Goal: Task Accomplishment & Management: Use online tool/utility

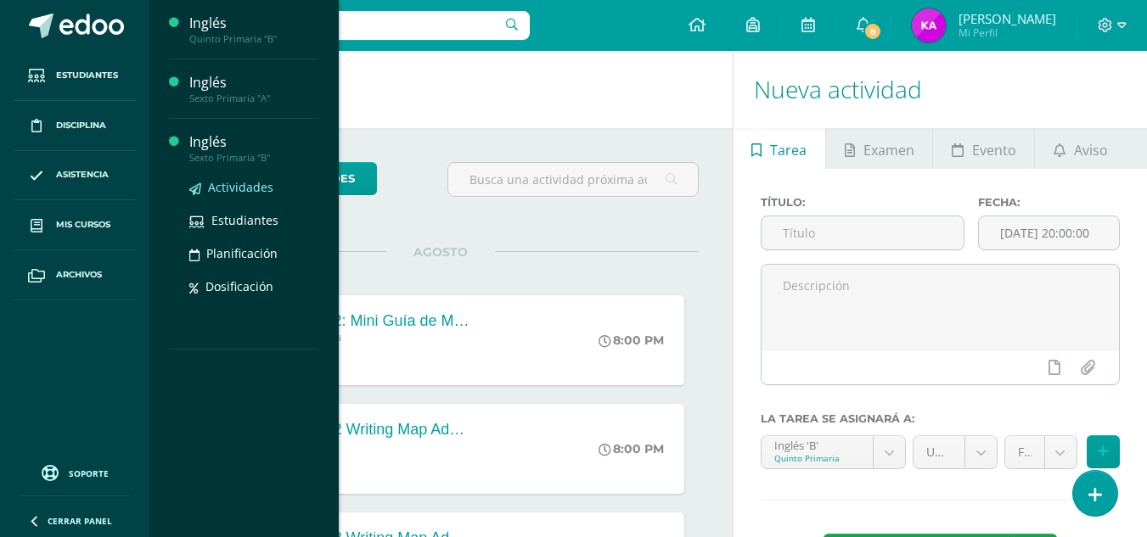
click at [239, 190] on span "Actividades" at bounding box center [240, 187] width 65 height 16
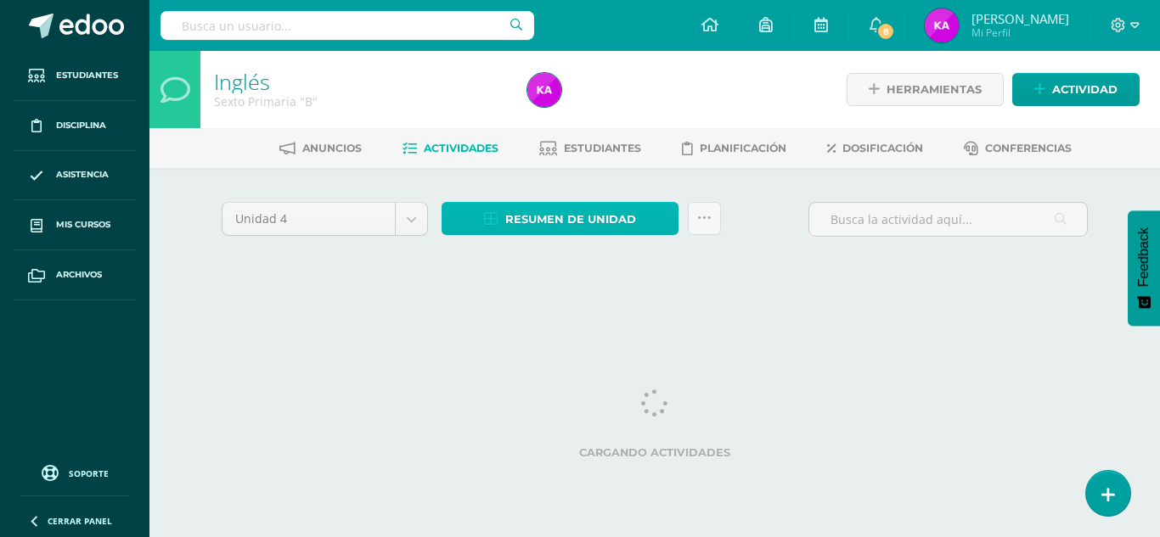
click at [523, 234] on span "Resumen de unidad" at bounding box center [570, 219] width 131 height 31
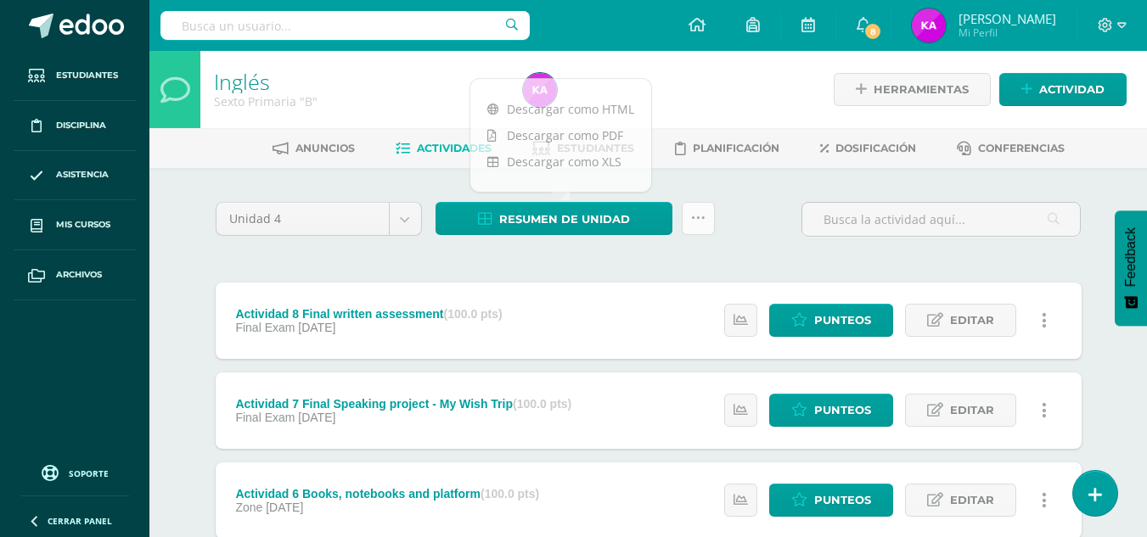
click at [693, 213] on icon at bounding box center [698, 218] width 14 height 14
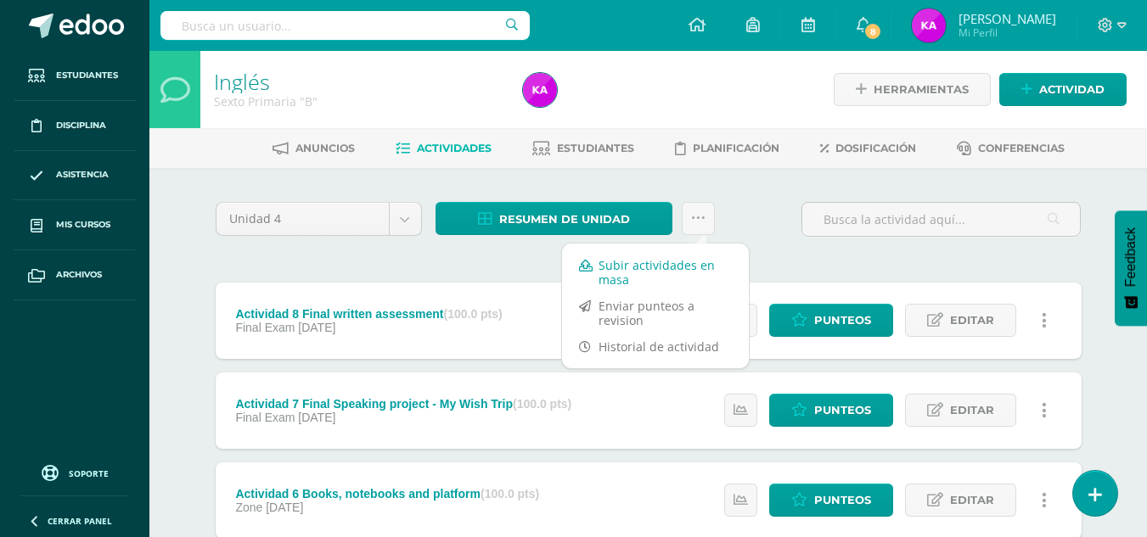
click at [689, 275] on link "Subir actividades en masa" at bounding box center [655, 272] width 187 height 41
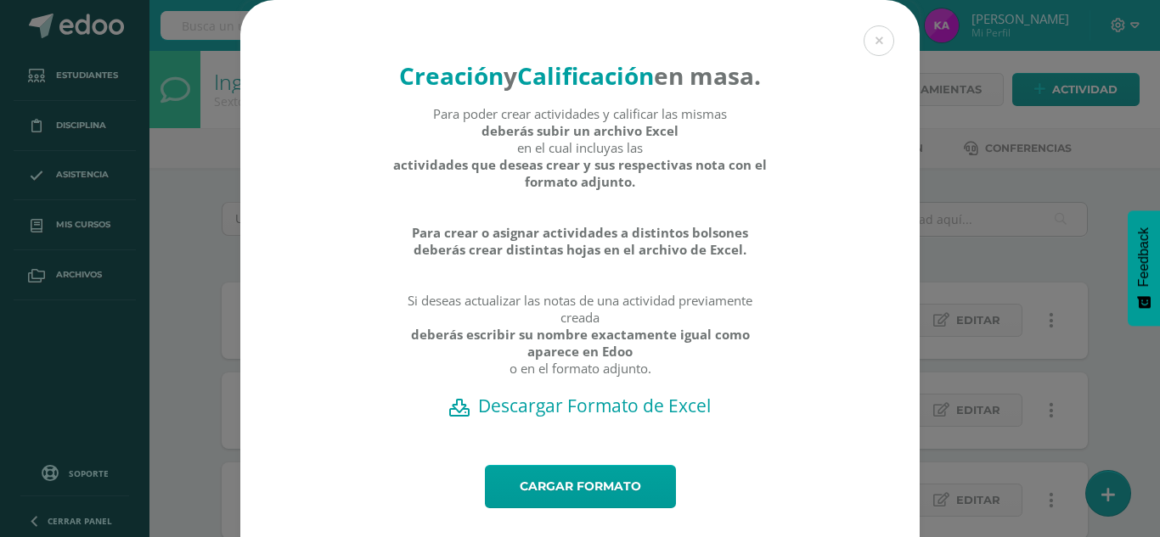
click at [585, 418] on h2 "Descargar Formato de Excel" at bounding box center [580, 406] width 620 height 24
click at [556, 418] on h2 "Descargar Formato de Excel" at bounding box center [580, 406] width 620 height 24
click at [952, 188] on div "Creación y Calificación en masa. Para poder crear actividades y calificar las m…" at bounding box center [580, 286] width 1146 height 572
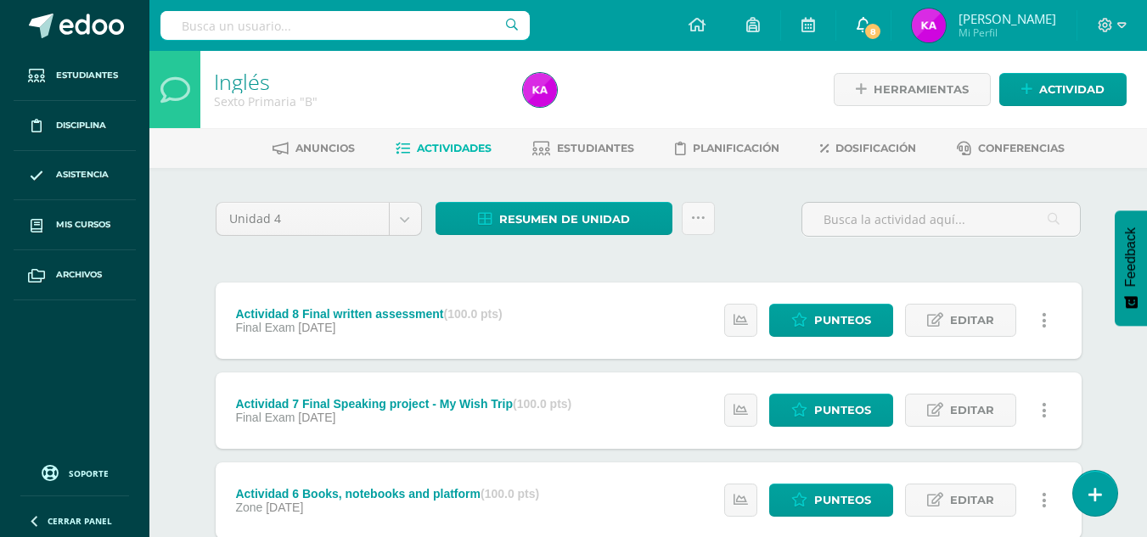
click at [871, 25] on span "8" at bounding box center [872, 31] width 19 height 19
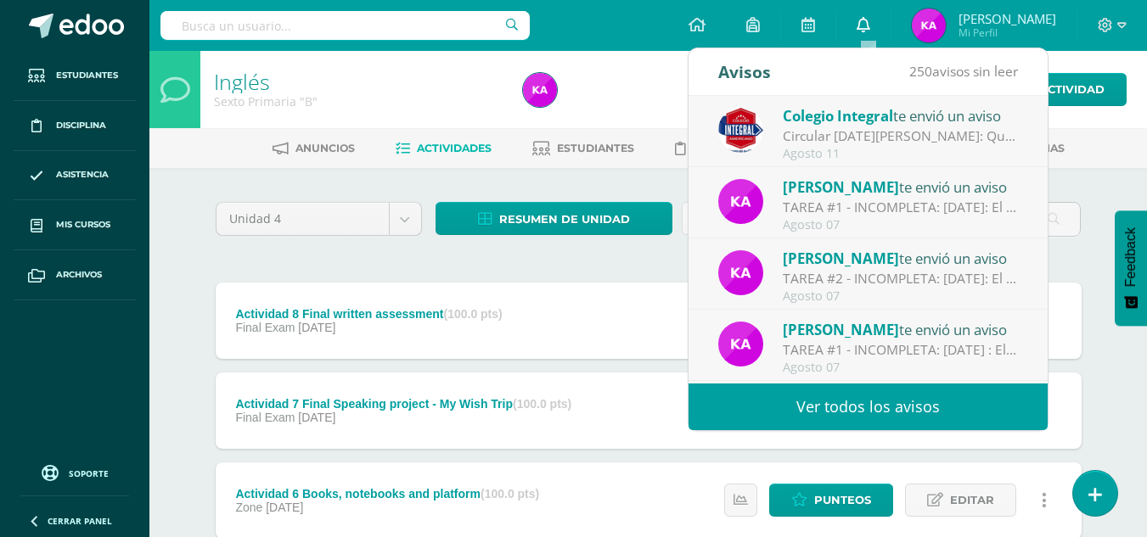
click at [870, 25] on icon at bounding box center [864, 24] width 14 height 15
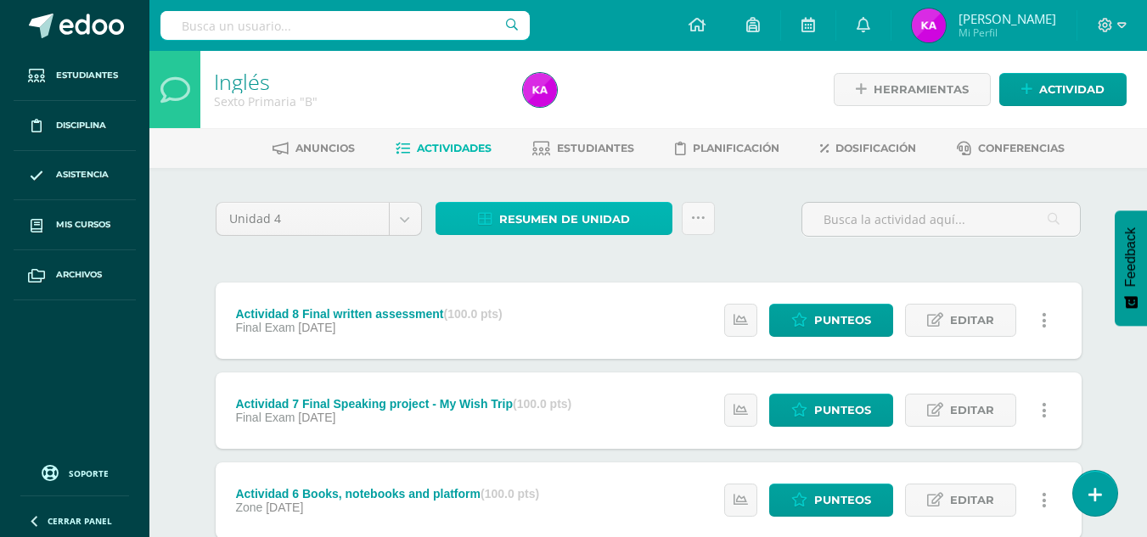
click at [590, 220] on span "Resumen de unidad" at bounding box center [564, 219] width 131 height 31
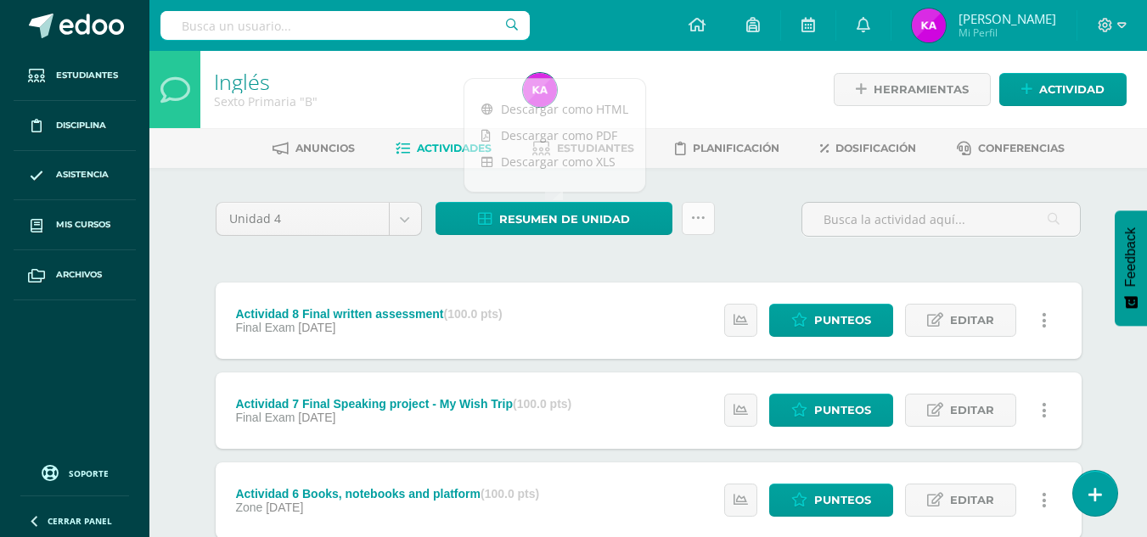
click at [691, 220] on icon at bounding box center [698, 218] width 14 height 14
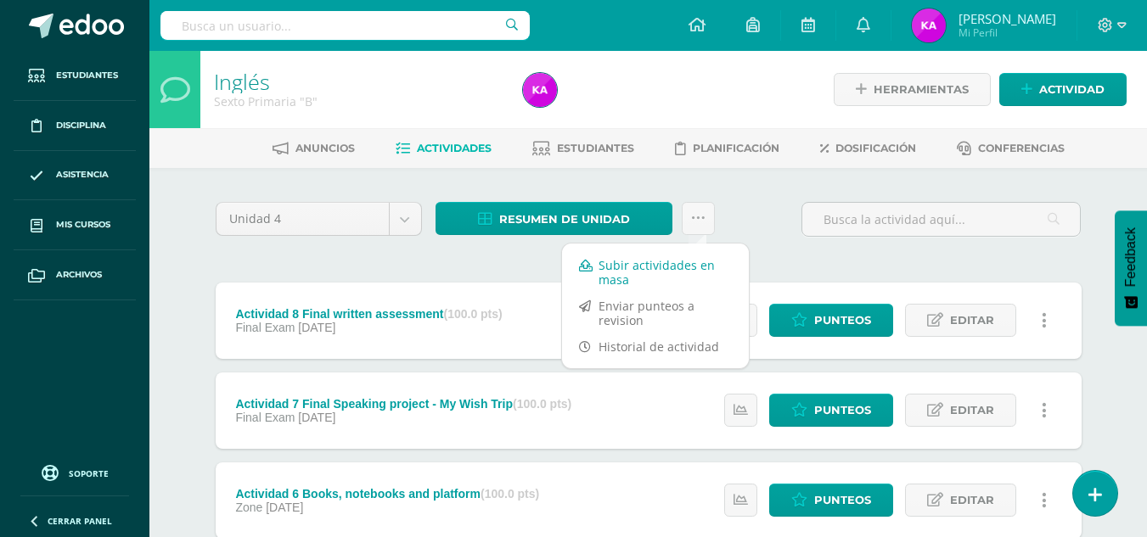
click at [676, 266] on link "Subir actividades en masa" at bounding box center [655, 272] width 187 height 41
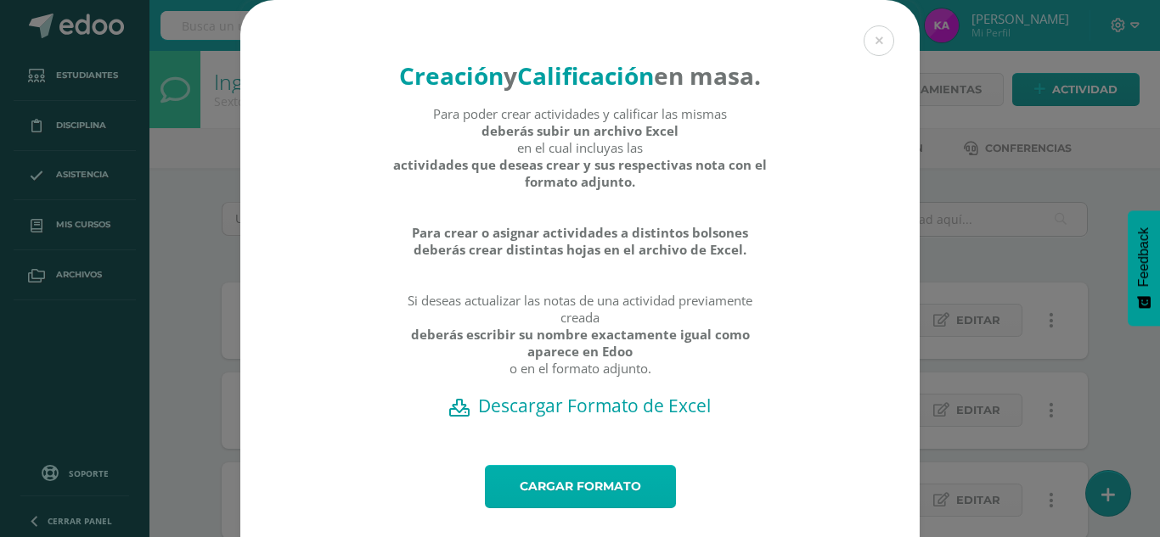
click at [581, 509] on link "Cargar formato" at bounding box center [580, 486] width 191 height 43
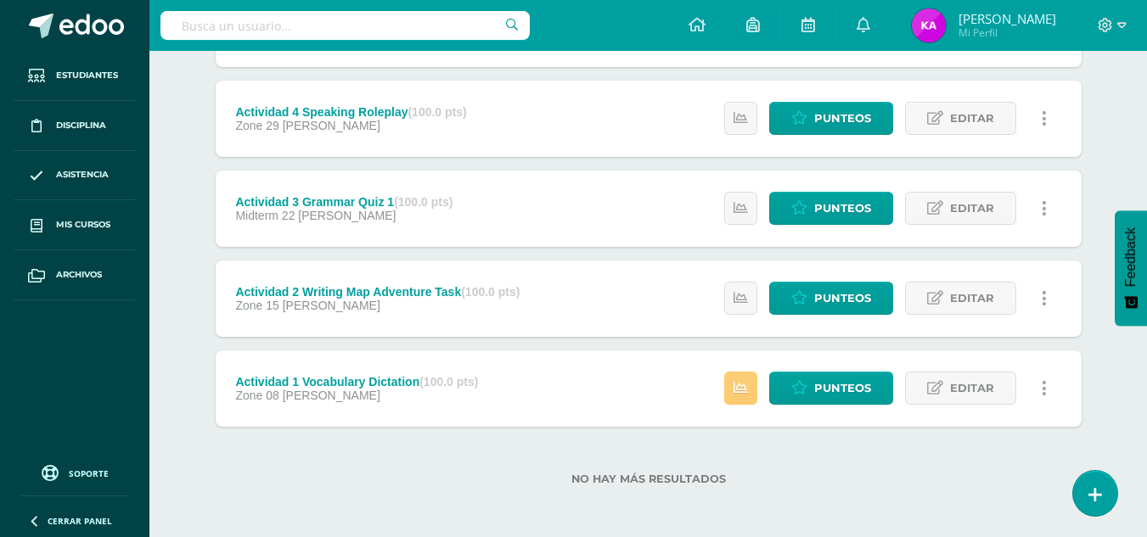
scroll to position [565, 0]
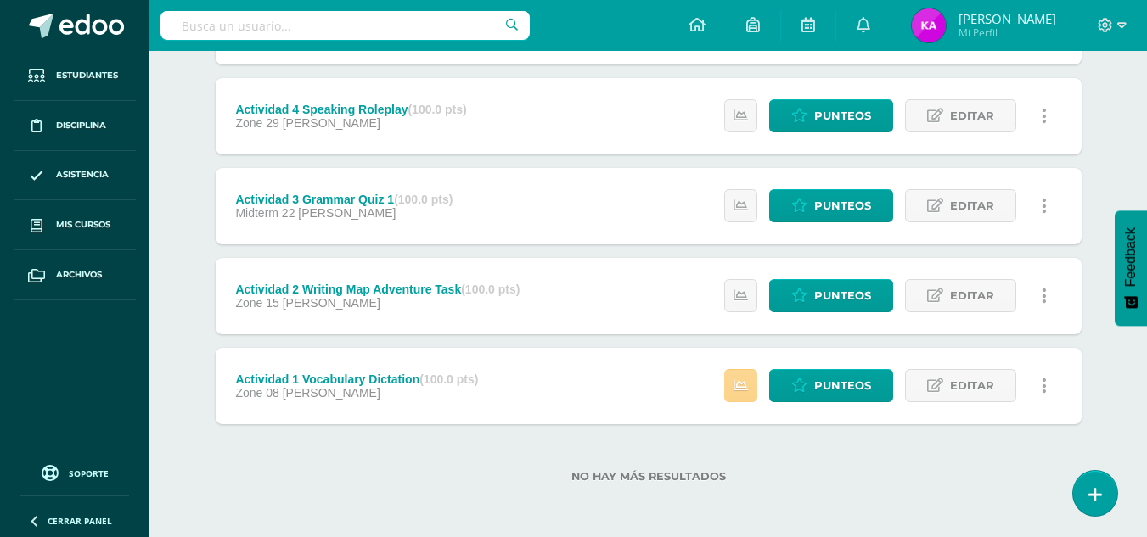
click at [740, 385] on icon at bounding box center [741, 386] width 14 height 14
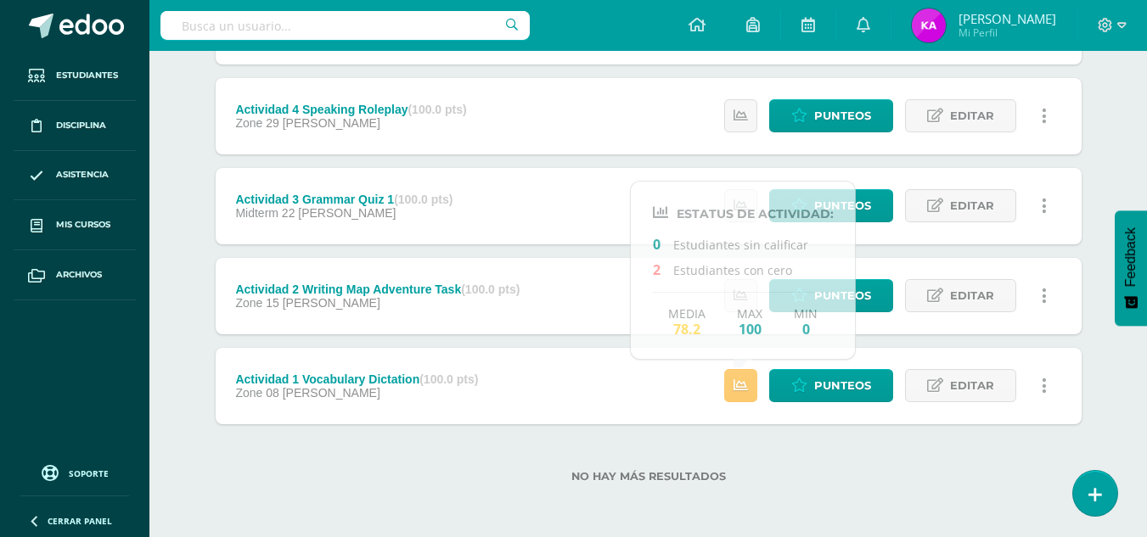
click at [520, 306] on div "Zone 15 de Agosto" at bounding box center [377, 303] width 284 height 14
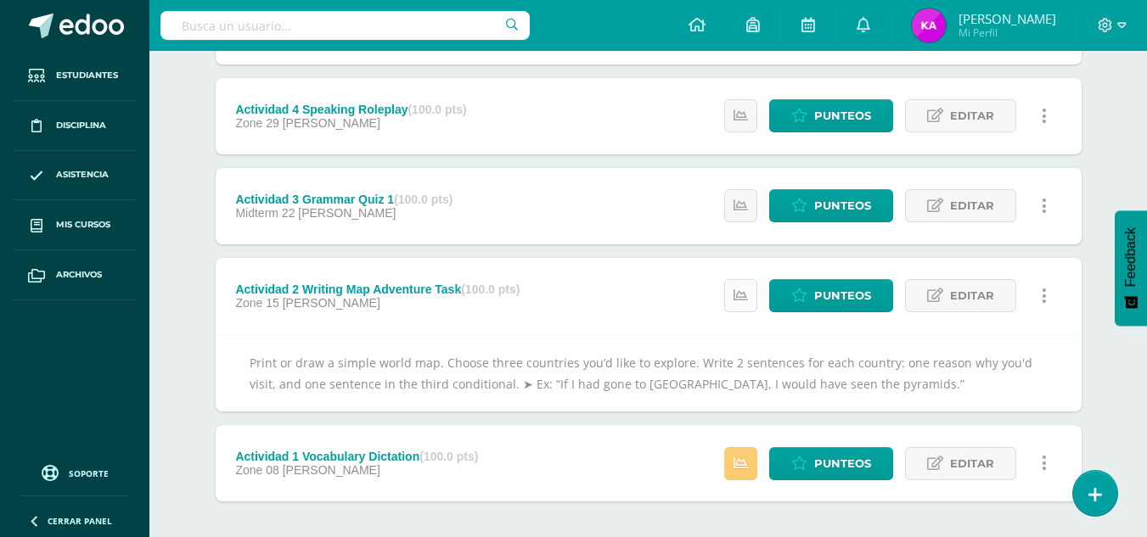
click at [746, 301] on icon at bounding box center [741, 296] width 14 height 14
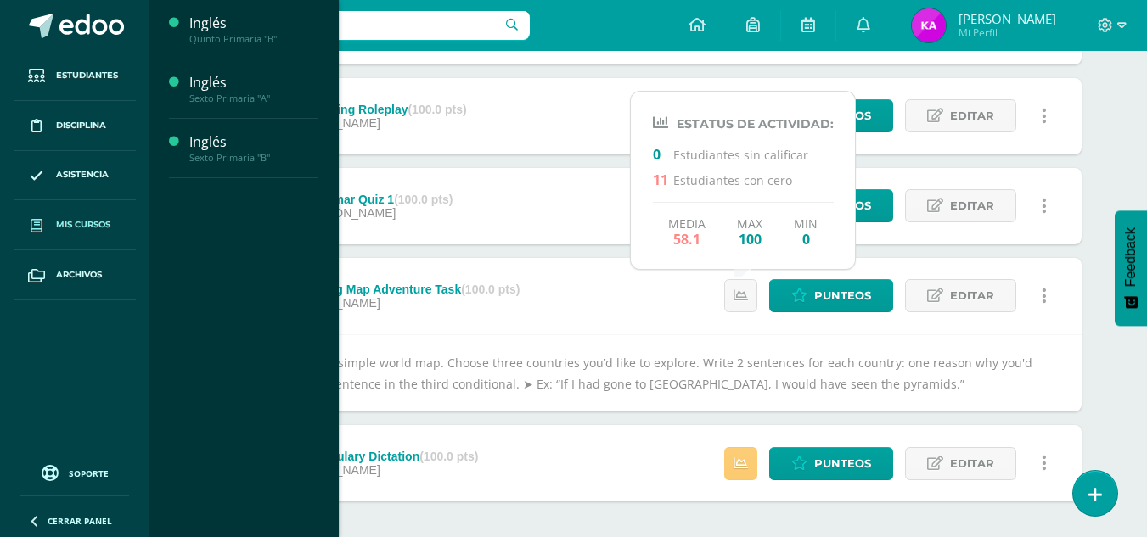
click at [57, 236] on link "Mis cursos" at bounding box center [75, 225] width 122 height 50
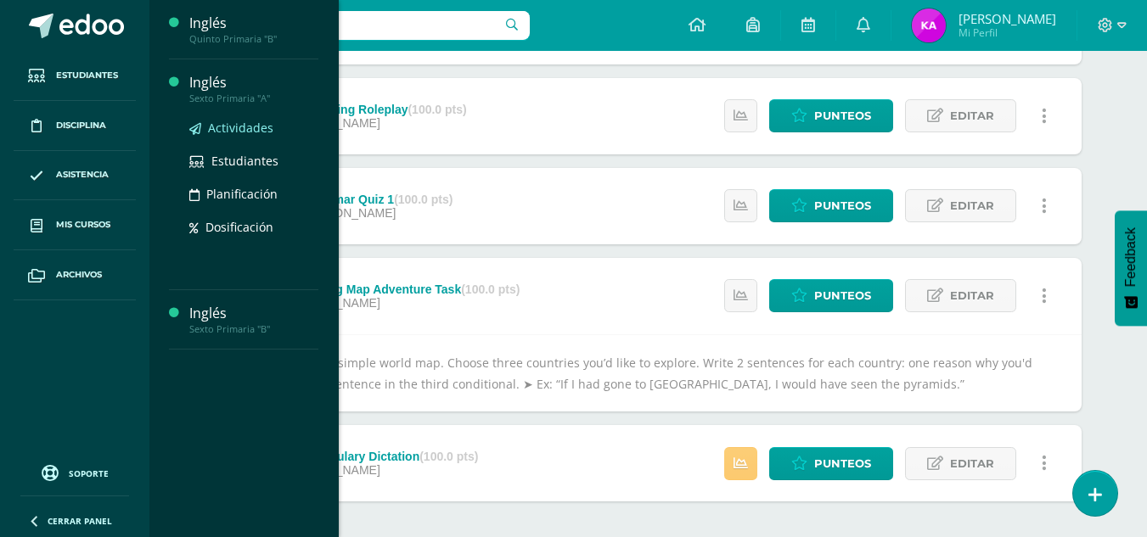
click at [231, 120] on span "Actividades" at bounding box center [240, 128] width 65 height 16
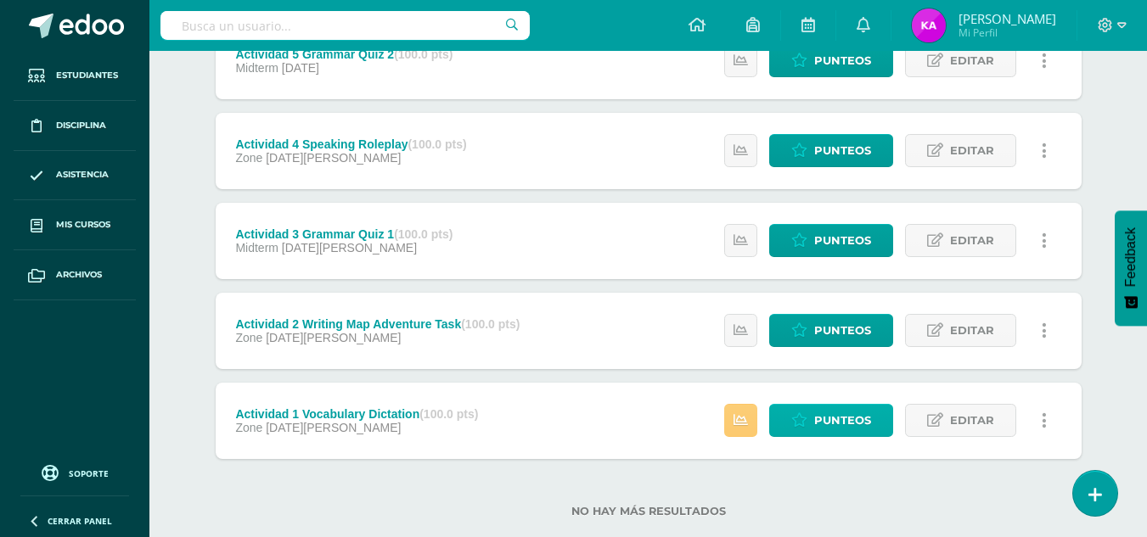
scroll to position [565, 0]
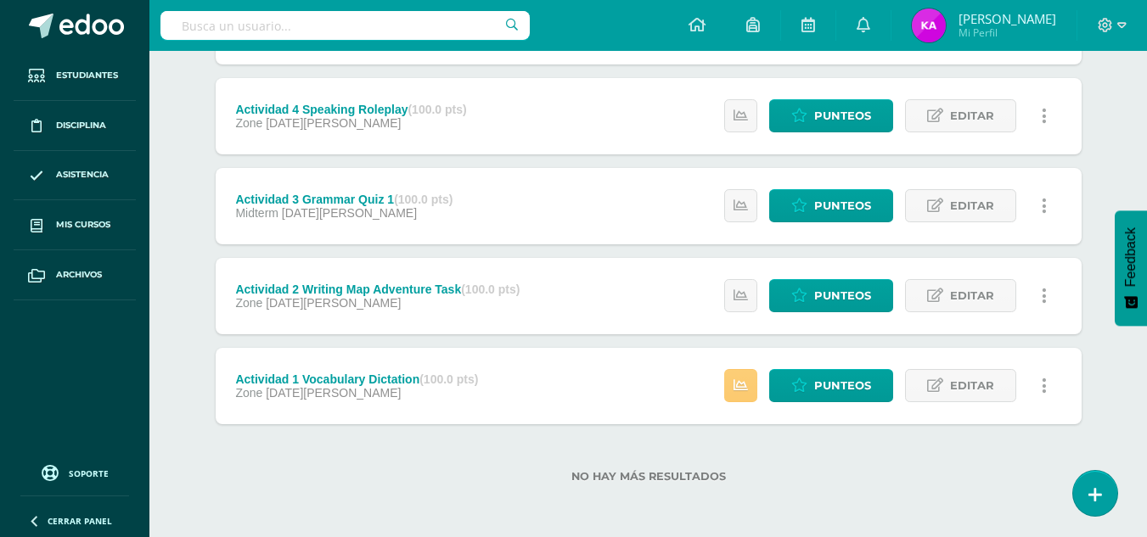
click at [742, 365] on div "Estatus de Actividad: 0 Estudiantes sin calificar 2 Estudiantes con cero Media …" at bounding box center [890, 386] width 383 height 76
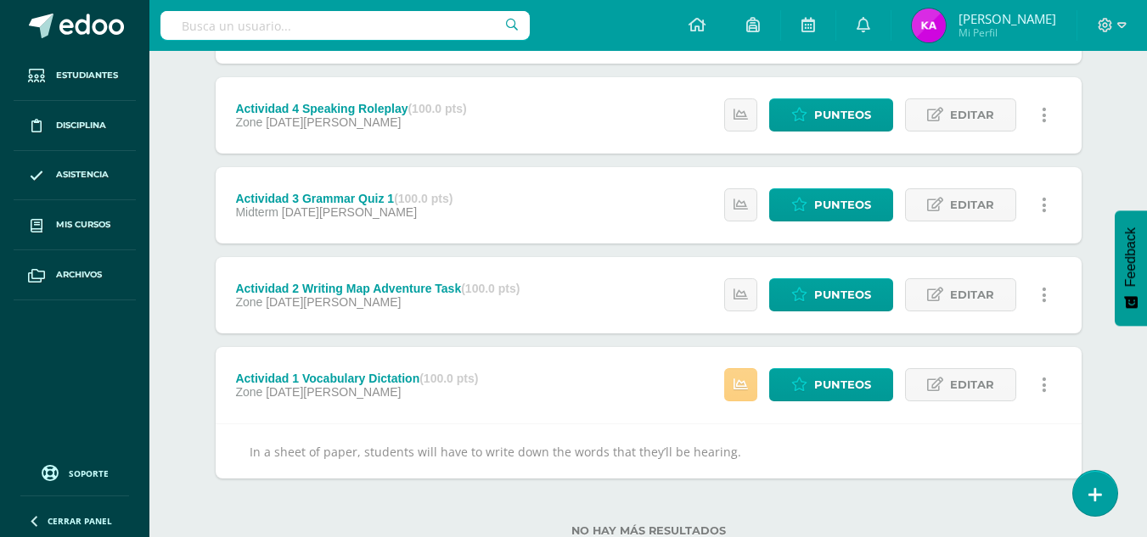
scroll to position [566, 0]
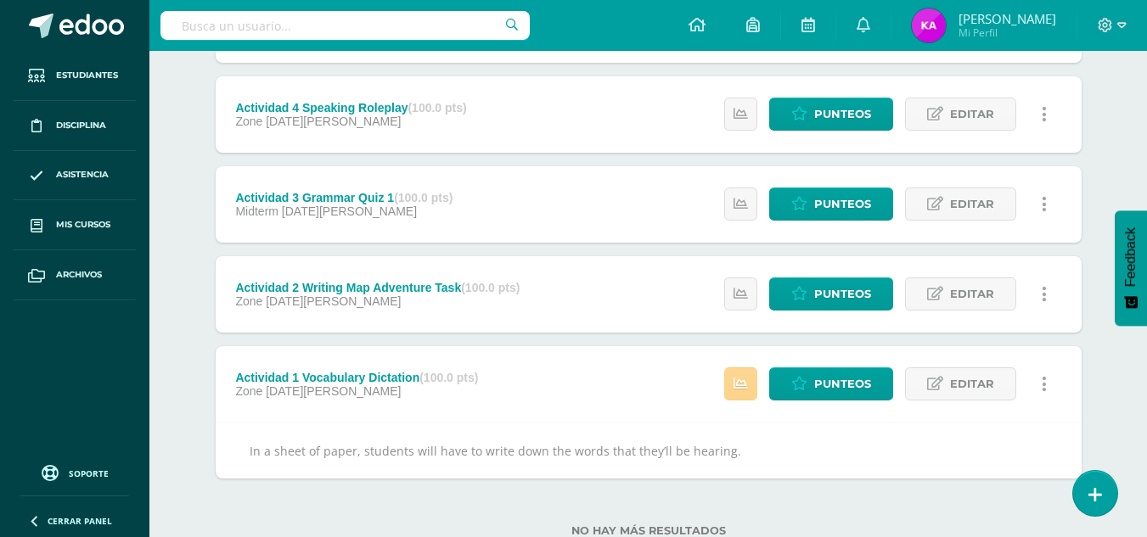
click at [742, 382] on icon at bounding box center [741, 384] width 14 height 14
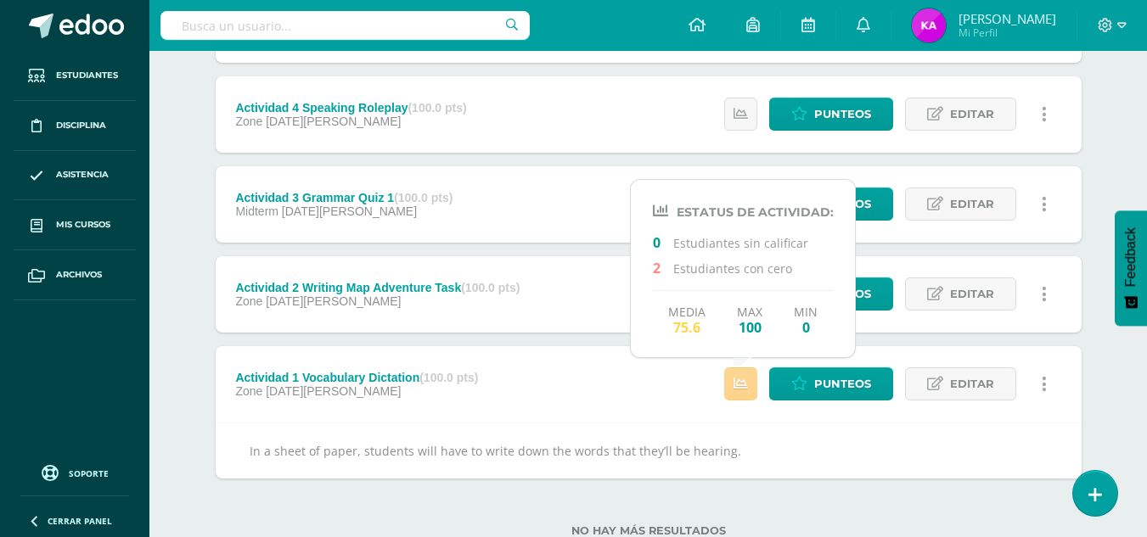
click at [742, 384] on icon at bounding box center [741, 384] width 14 height 14
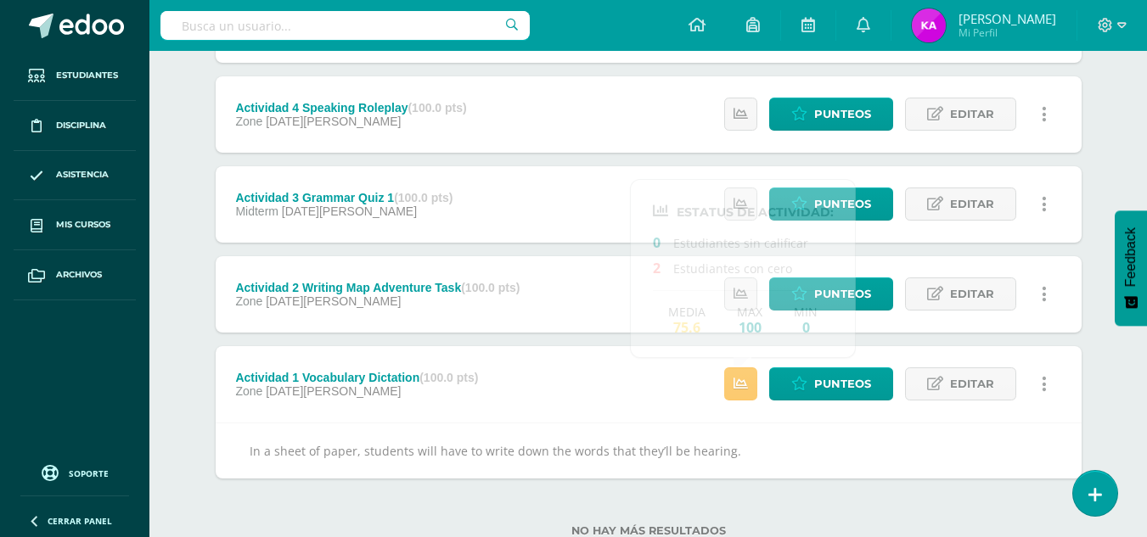
click at [608, 287] on div "Actividad 2 Writing Map Adventure Task (100.0 pts) Zone 15 de Agosto Estatus de…" at bounding box center [649, 294] width 866 height 76
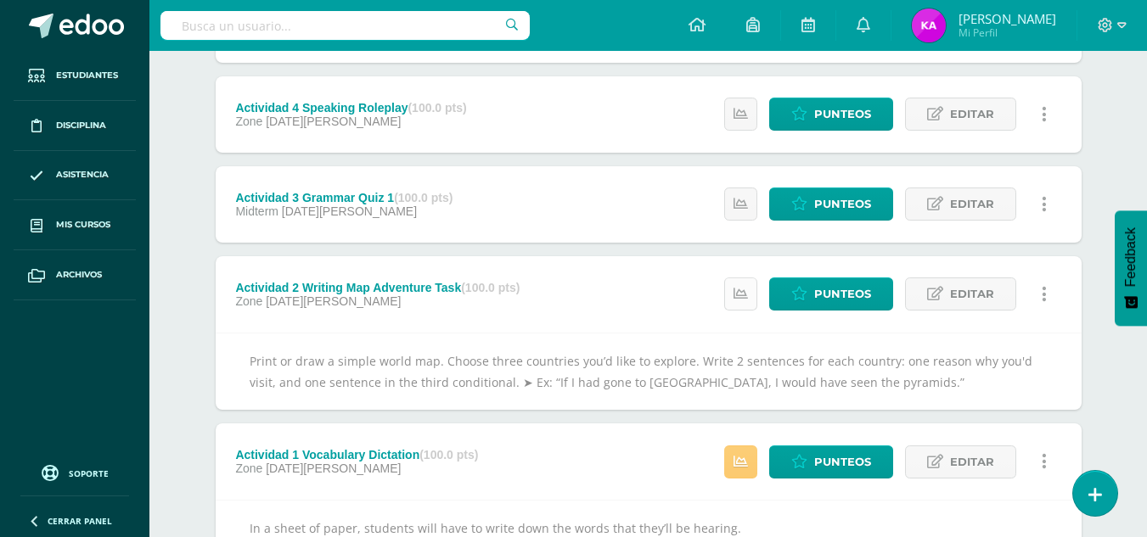
click at [746, 298] on icon at bounding box center [741, 294] width 14 height 14
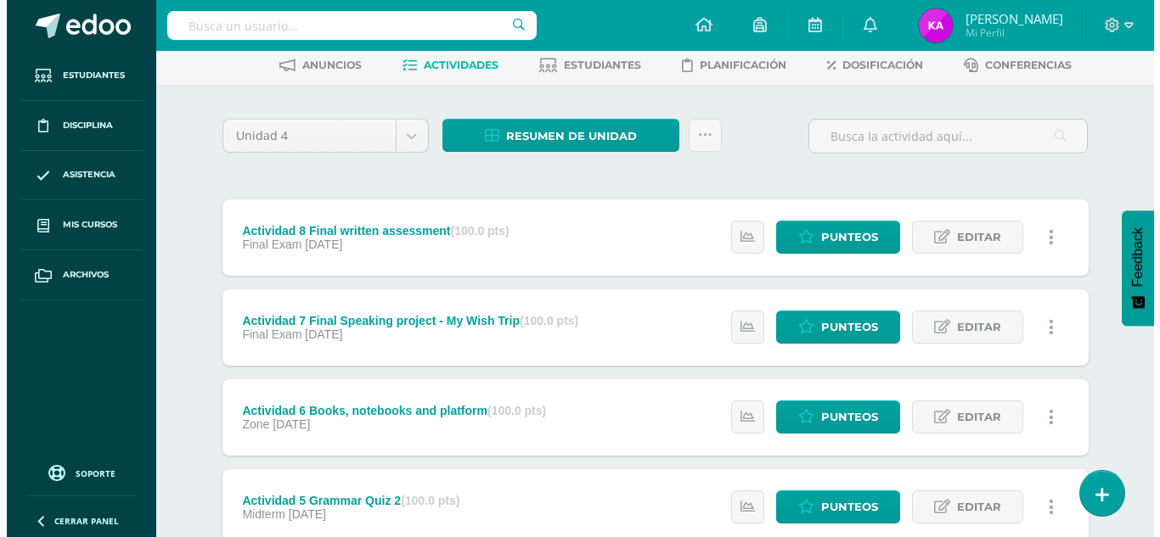
scroll to position [0, 0]
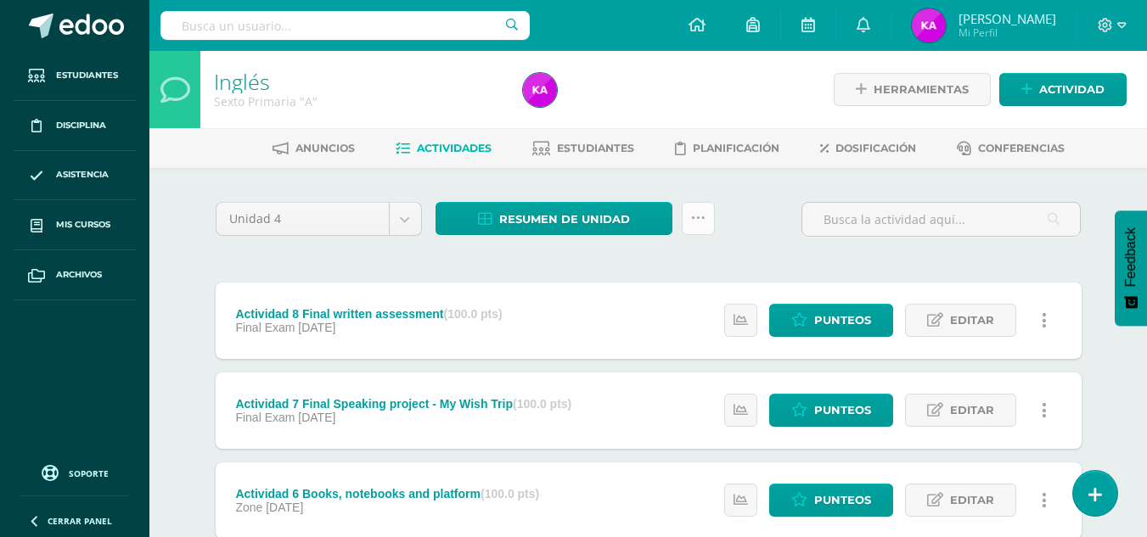
click at [692, 216] on icon at bounding box center [698, 218] width 14 height 14
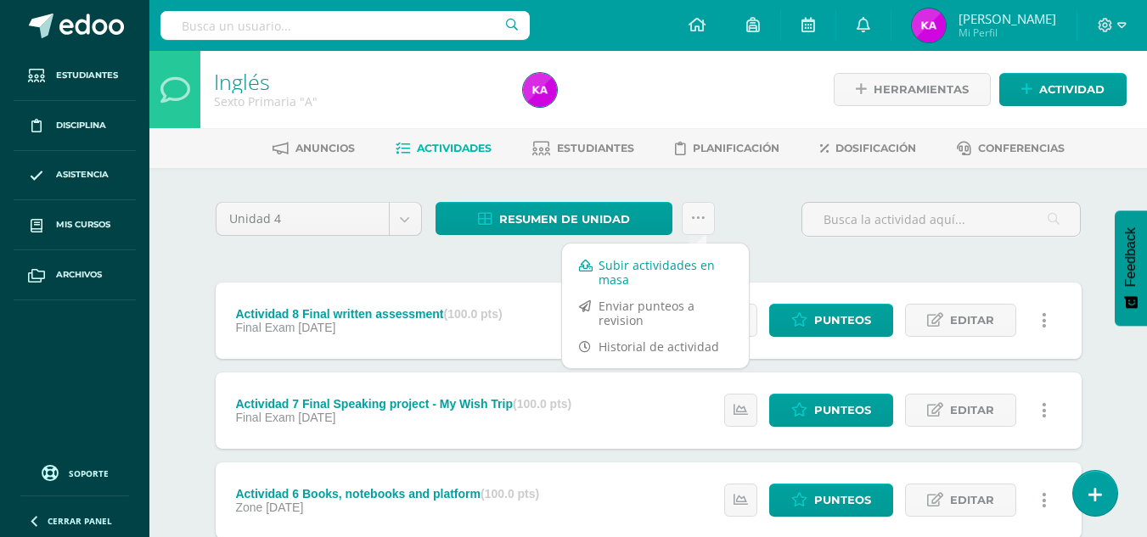
click at [659, 283] on link "Subir actividades en masa" at bounding box center [655, 272] width 187 height 41
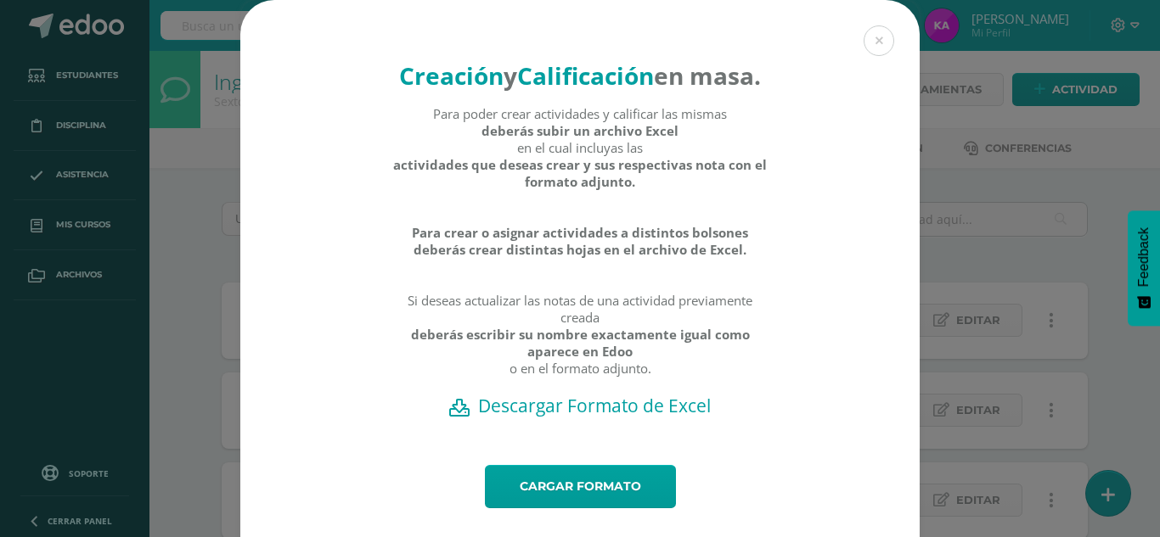
click at [607, 418] on h2 "Descargar Formato de Excel" at bounding box center [580, 406] width 620 height 24
click at [571, 509] on link "Cargar formato" at bounding box center [580, 486] width 191 height 43
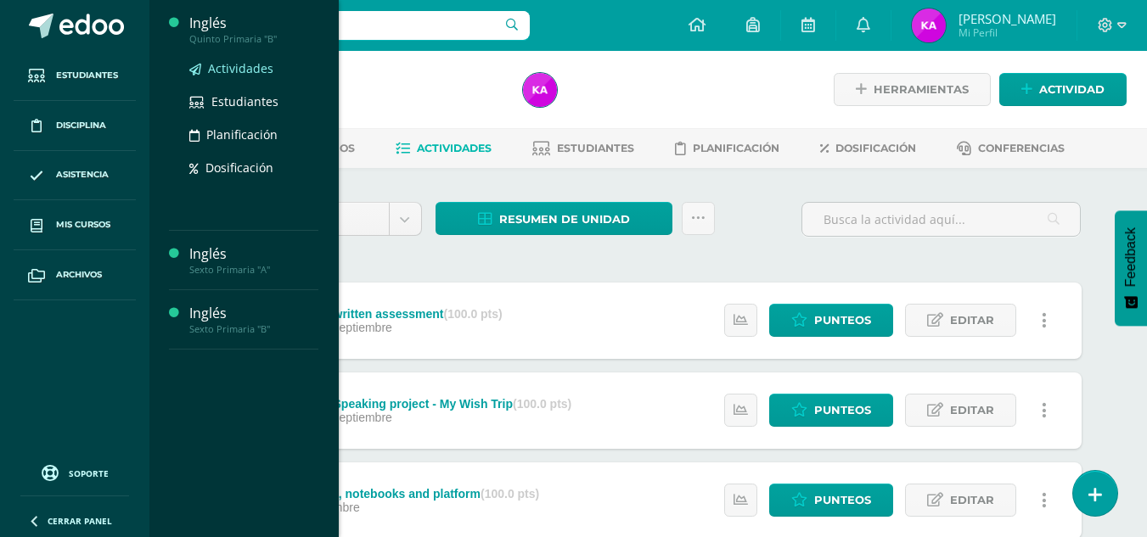
click at [245, 74] on span "Actividades" at bounding box center [240, 68] width 65 height 16
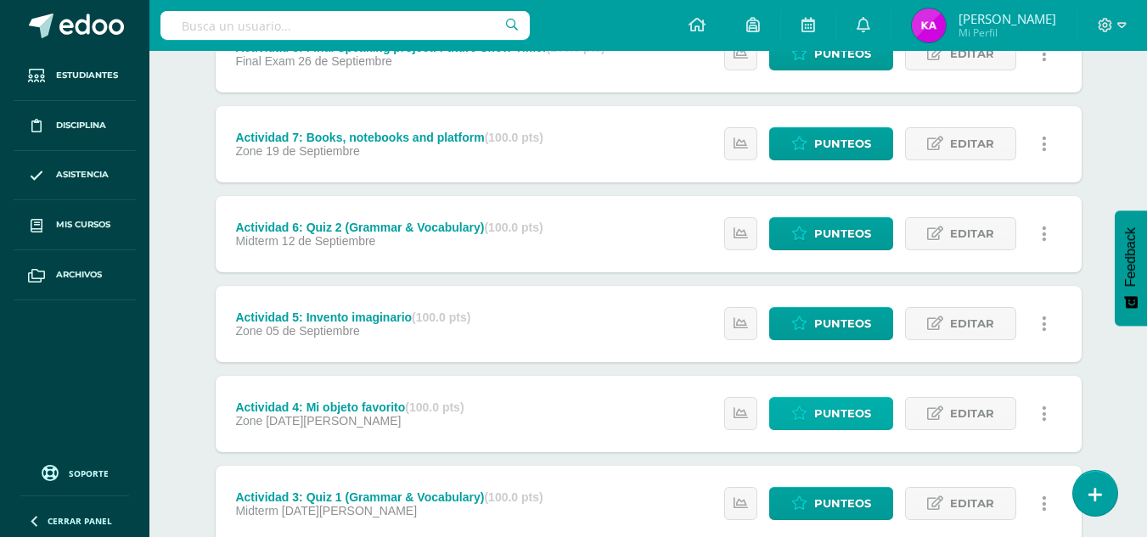
scroll to position [655, 0]
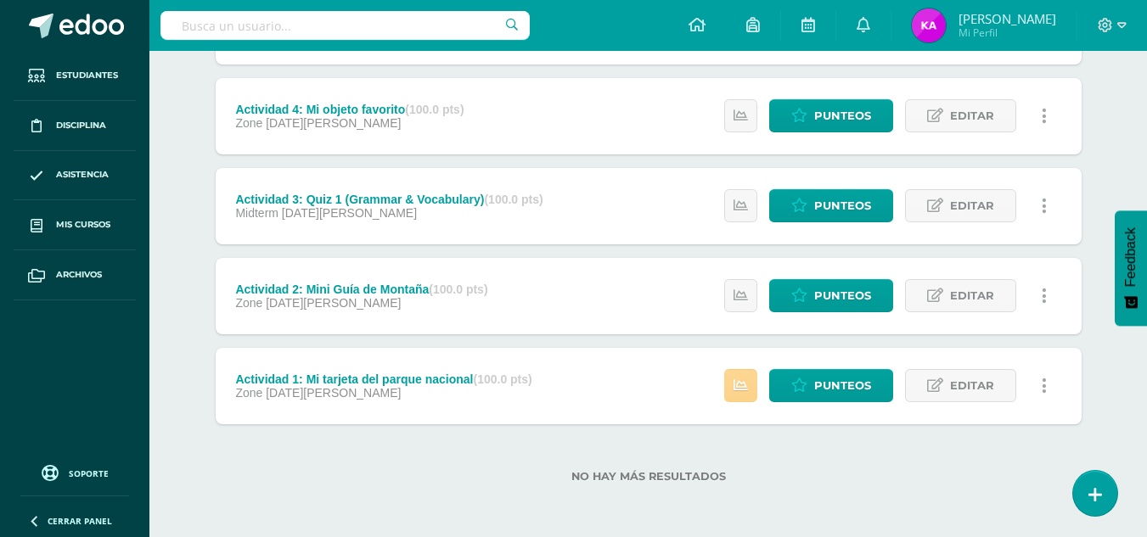
click at [756, 382] on link at bounding box center [740, 385] width 33 height 33
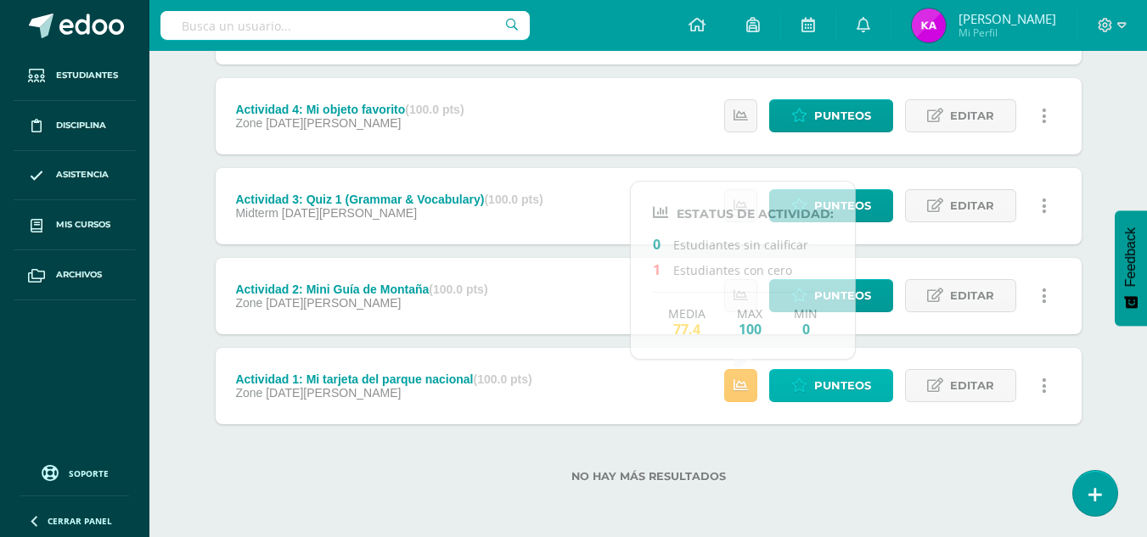
click at [829, 387] on span "Punteos" at bounding box center [842, 385] width 57 height 31
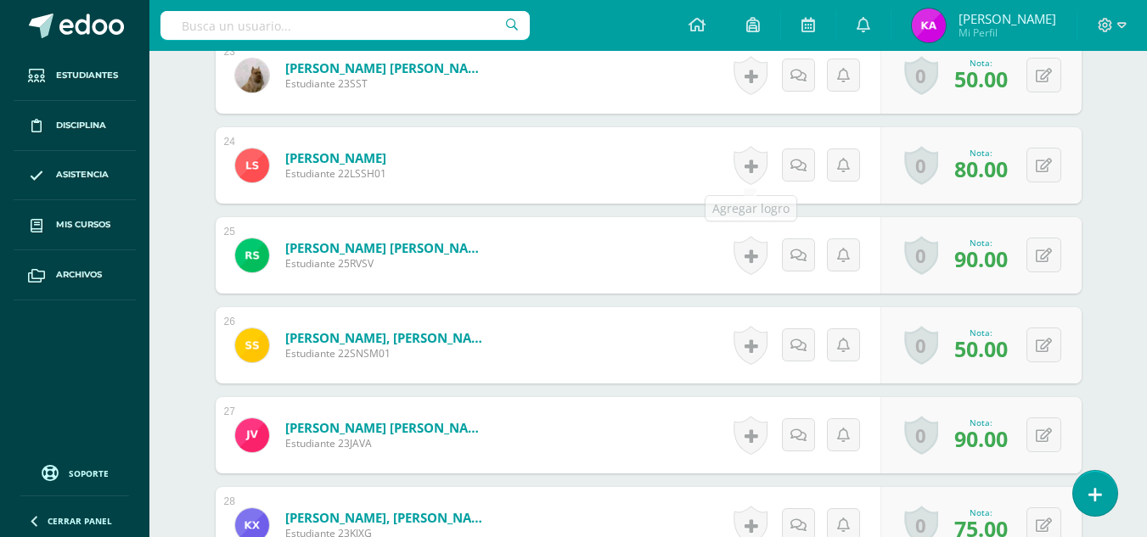
scroll to position [2582, 0]
